Goal: Information Seeking & Learning: Learn about a topic

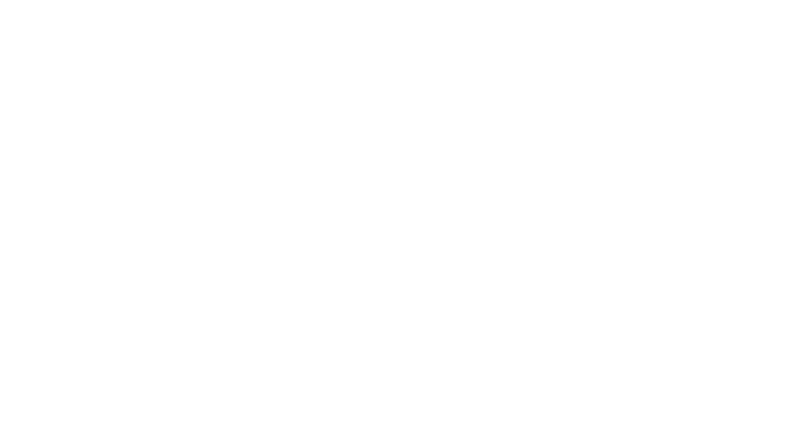
select select "Song"
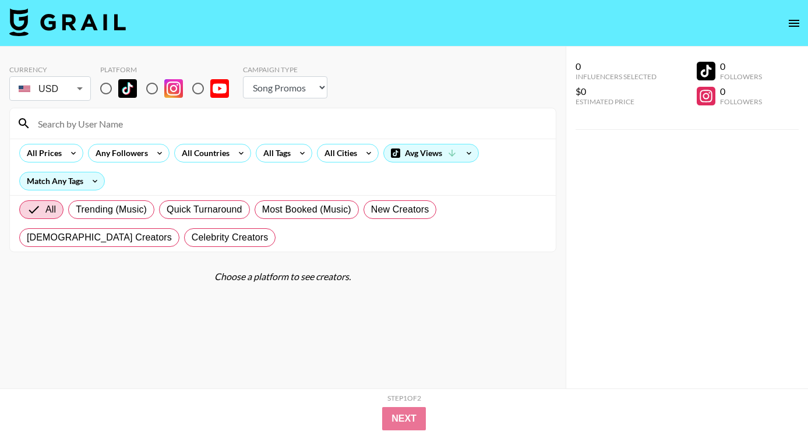
click at [106, 86] on input "radio" at bounding box center [106, 88] width 24 height 24
radio input "true"
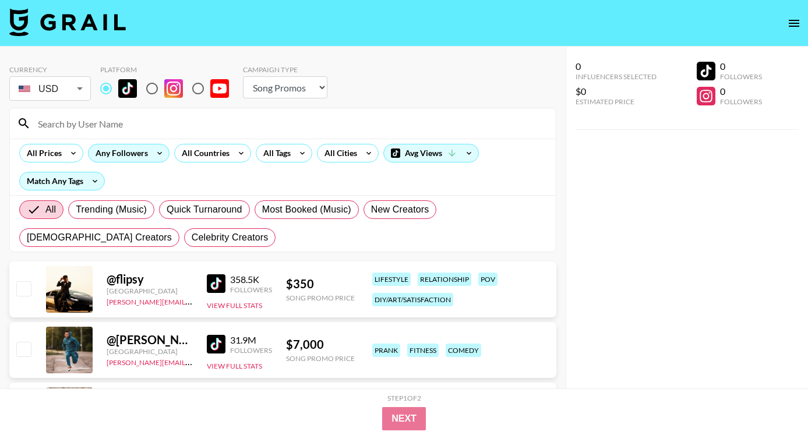
click at [118, 159] on div "Any Followers" at bounding box center [120, 152] width 62 height 17
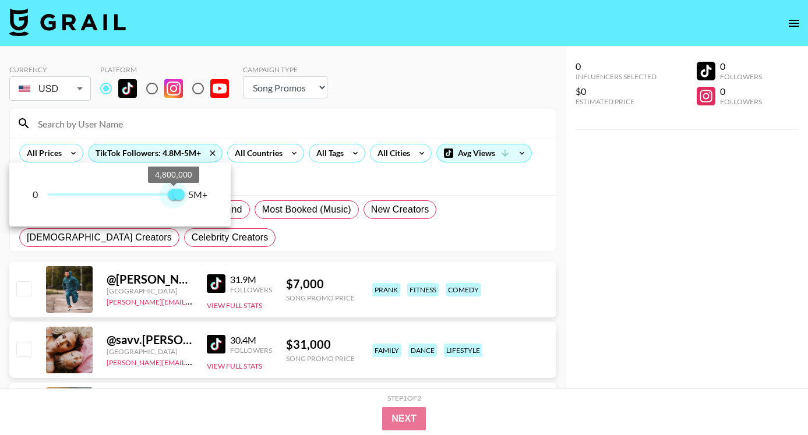
type input "5000000"
drag, startPoint x: 48, startPoint y: 196, endPoint x: 195, endPoint y: 202, distance: 146.9
click at [196, 202] on div "0 5,000,000 5,000,000 5M+" at bounding box center [120, 194] width 175 height 17
click at [440, 81] on div at bounding box center [404, 217] width 808 height 435
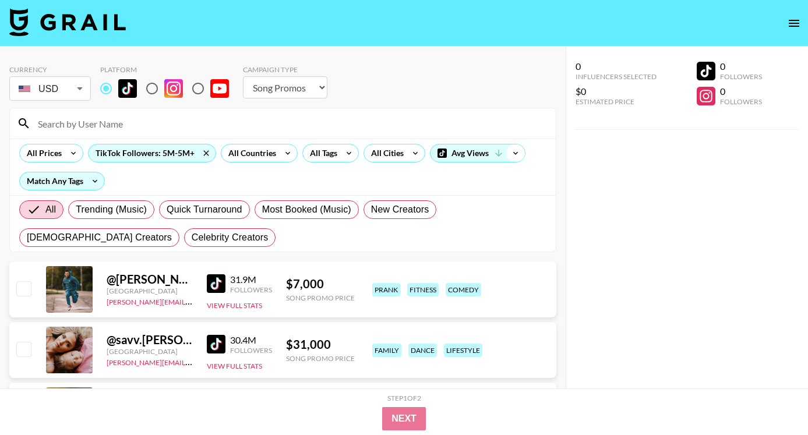
click at [522, 153] on icon at bounding box center [515, 152] width 19 height 17
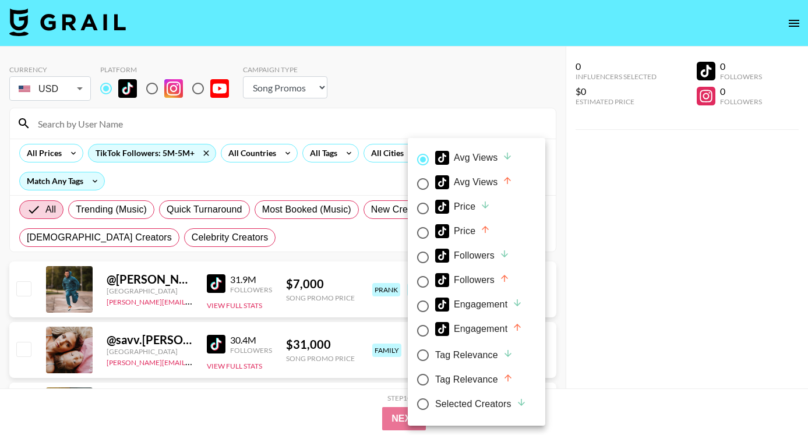
click at [475, 257] on div "Followers" at bounding box center [472, 256] width 75 height 14
click at [435, 257] on input "Followers" at bounding box center [423, 257] width 24 height 24
radio input "true"
radio input "false"
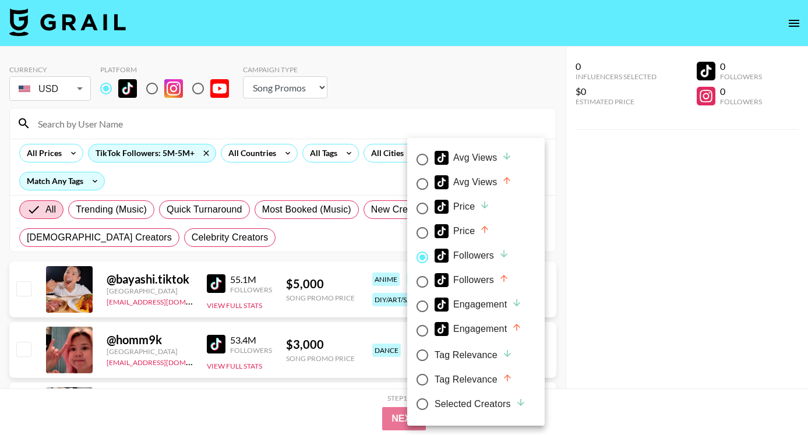
click at [585, 253] on div at bounding box center [404, 217] width 808 height 435
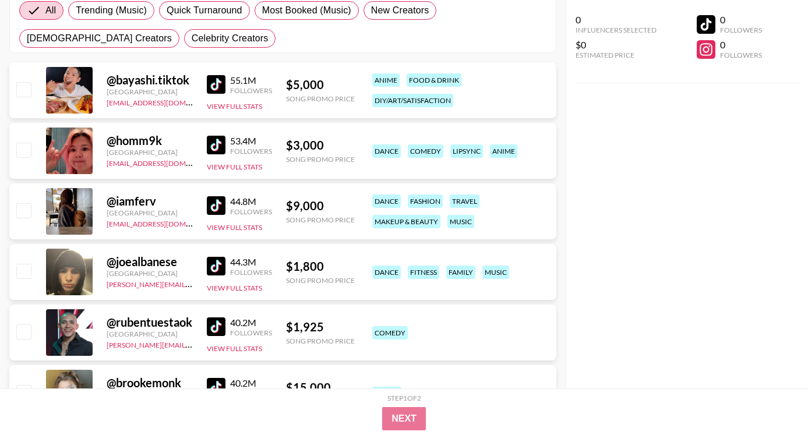
scroll to position [209, 0]
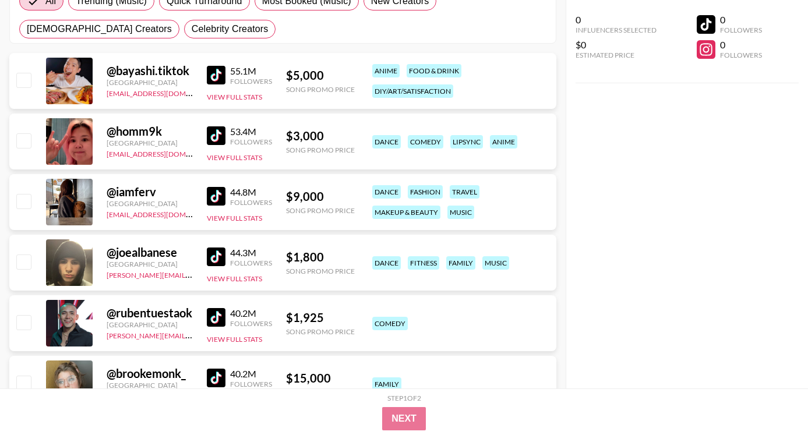
click at [213, 253] on img at bounding box center [216, 257] width 19 height 19
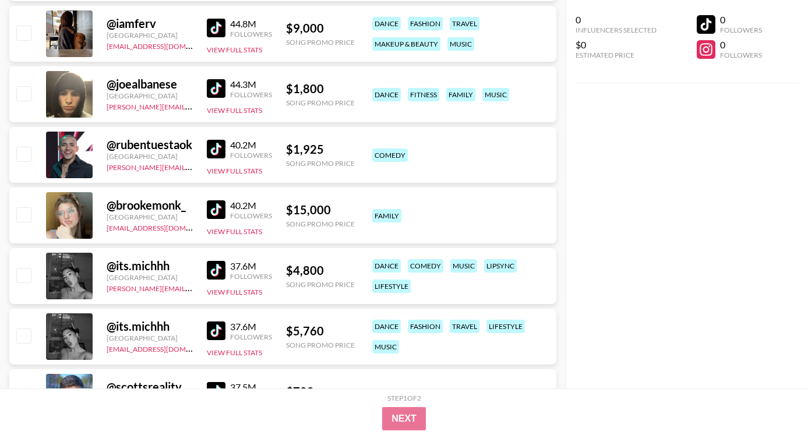
scroll to position [378, 0]
click at [218, 206] on img at bounding box center [216, 209] width 19 height 19
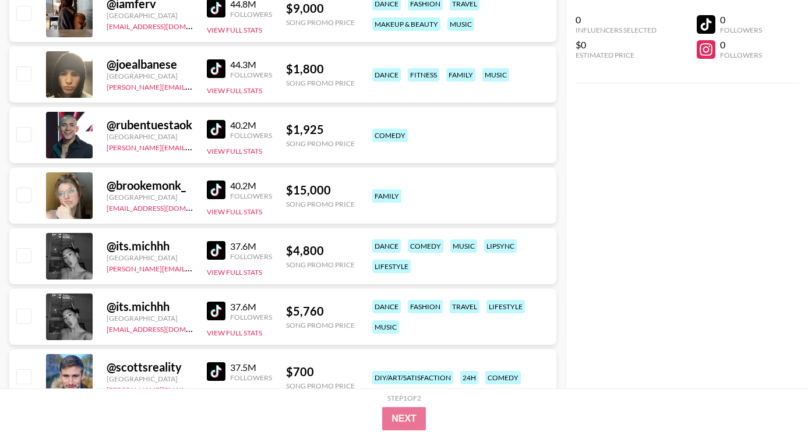
scroll to position [398, 0]
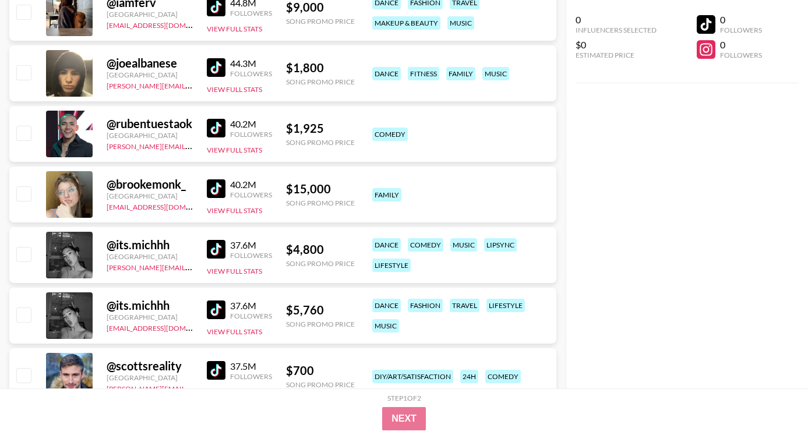
click at [221, 186] on img at bounding box center [216, 188] width 19 height 19
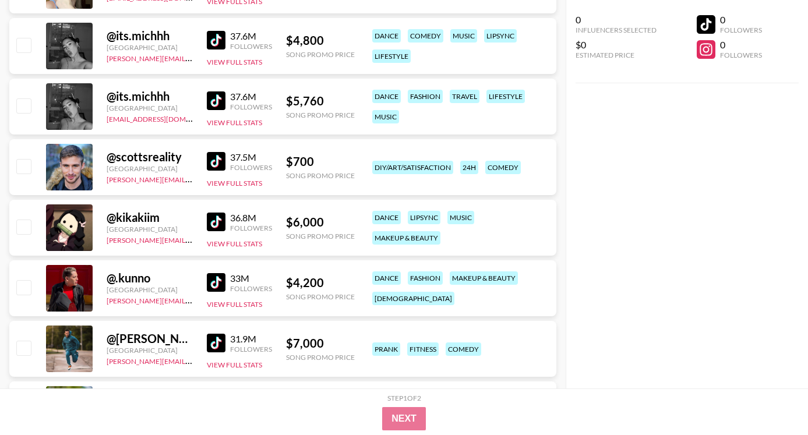
scroll to position [606, 0]
click at [225, 163] on link at bounding box center [218, 162] width 23 height 19
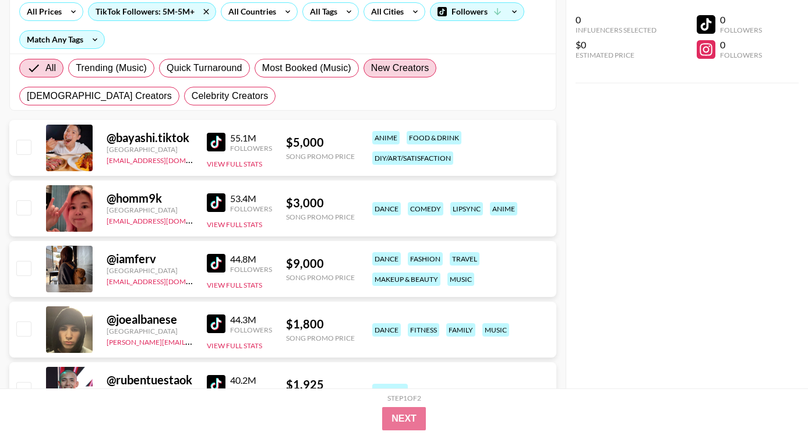
scroll to position [43, 0]
